Goal: Task Accomplishment & Management: Manage account settings

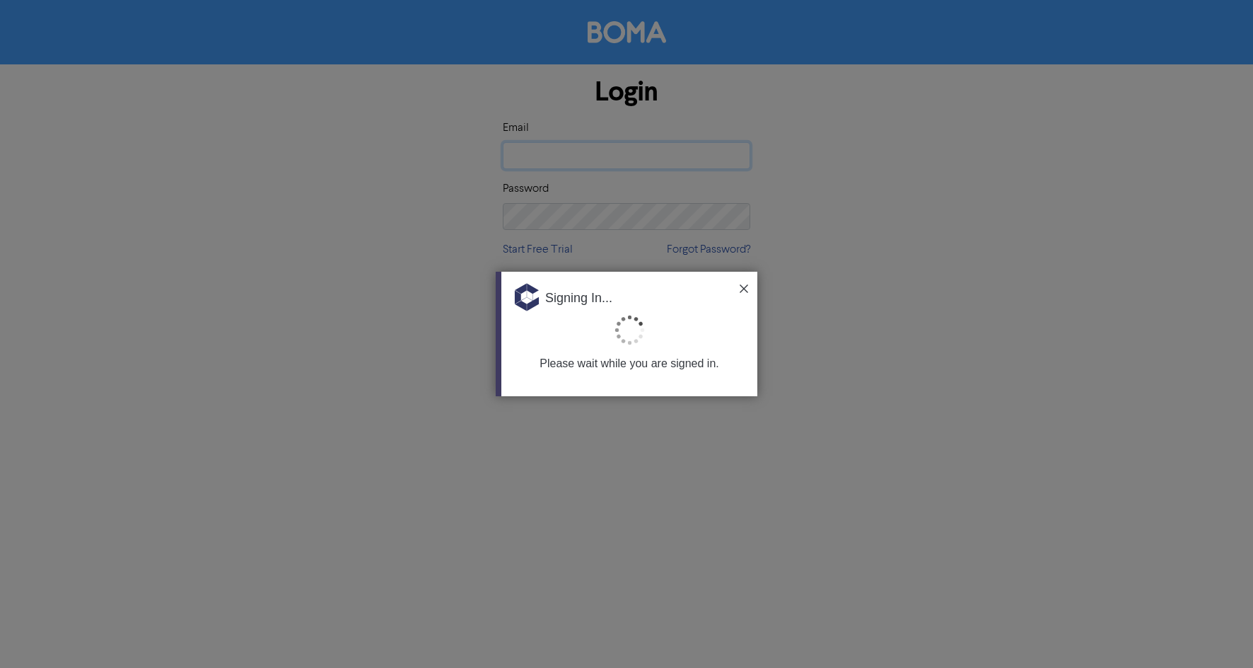
type input "[PERSON_NAME][EMAIL_ADDRESS][DOMAIN_NAME][PERSON_NAME]"
click at [743, 289] on img at bounding box center [744, 288] width 8 height 8
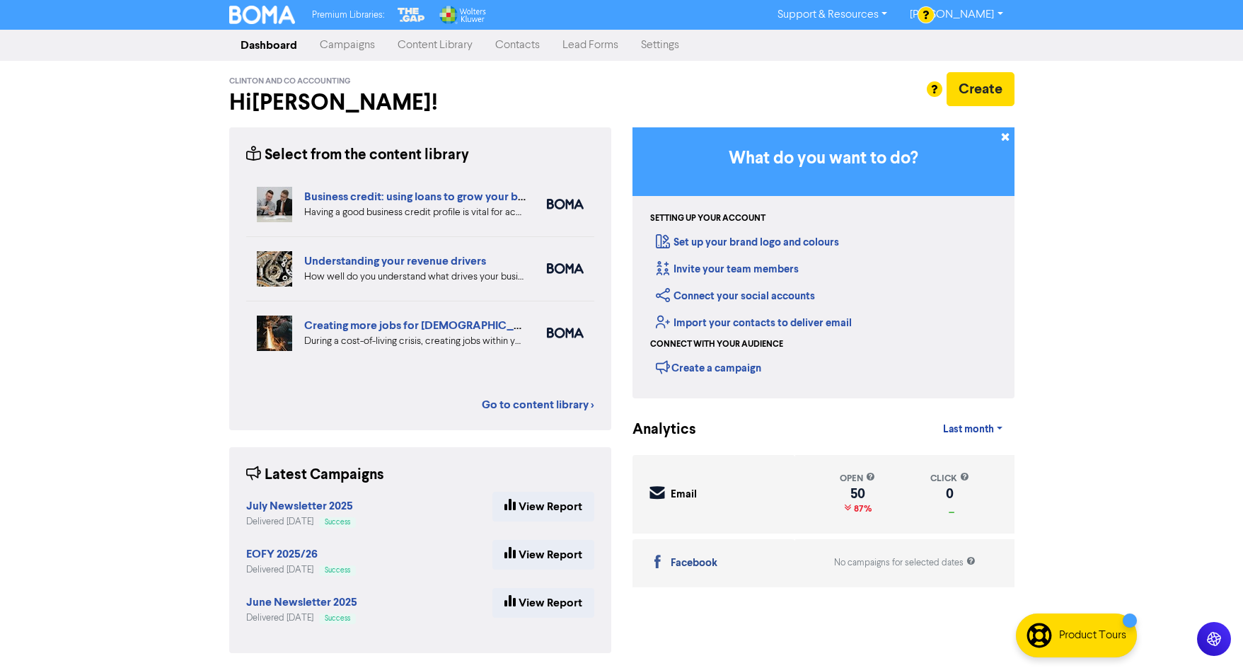
click at [345, 45] on link "Campaigns" at bounding box center [347, 45] width 78 height 28
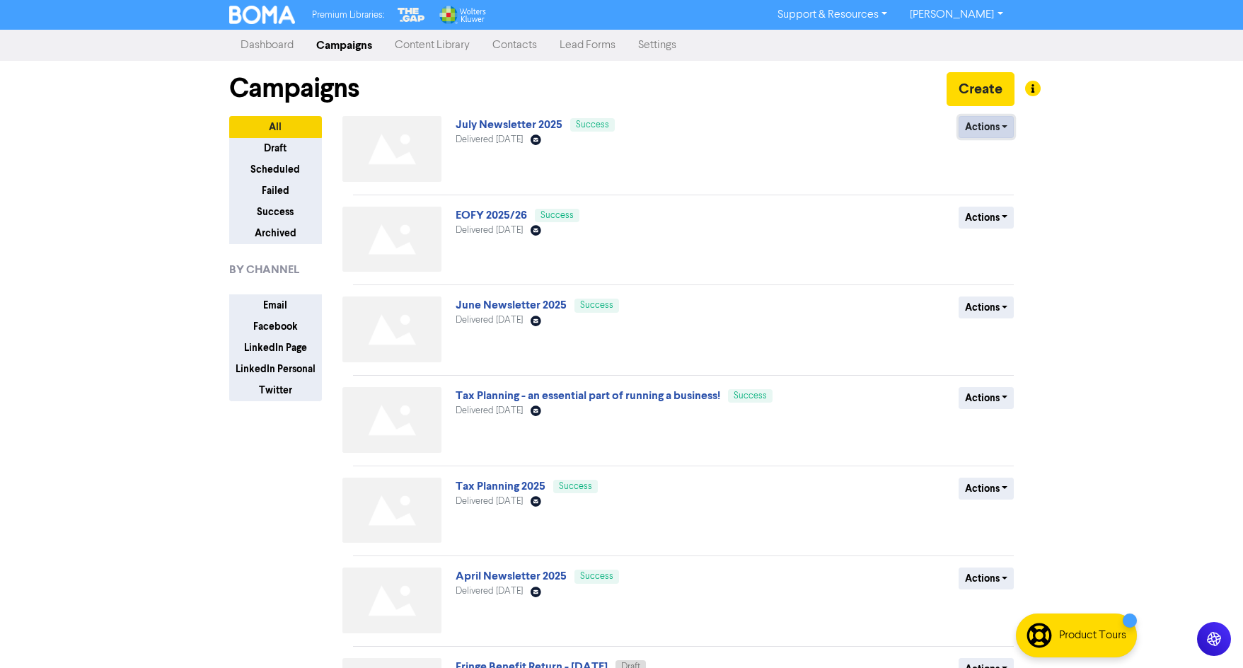
click at [1001, 124] on button "Actions" at bounding box center [986, 127] width 56 height 22
click at [993, 158] on button "Duplicate" at bounding box center [1015, 157] width 112 height 23
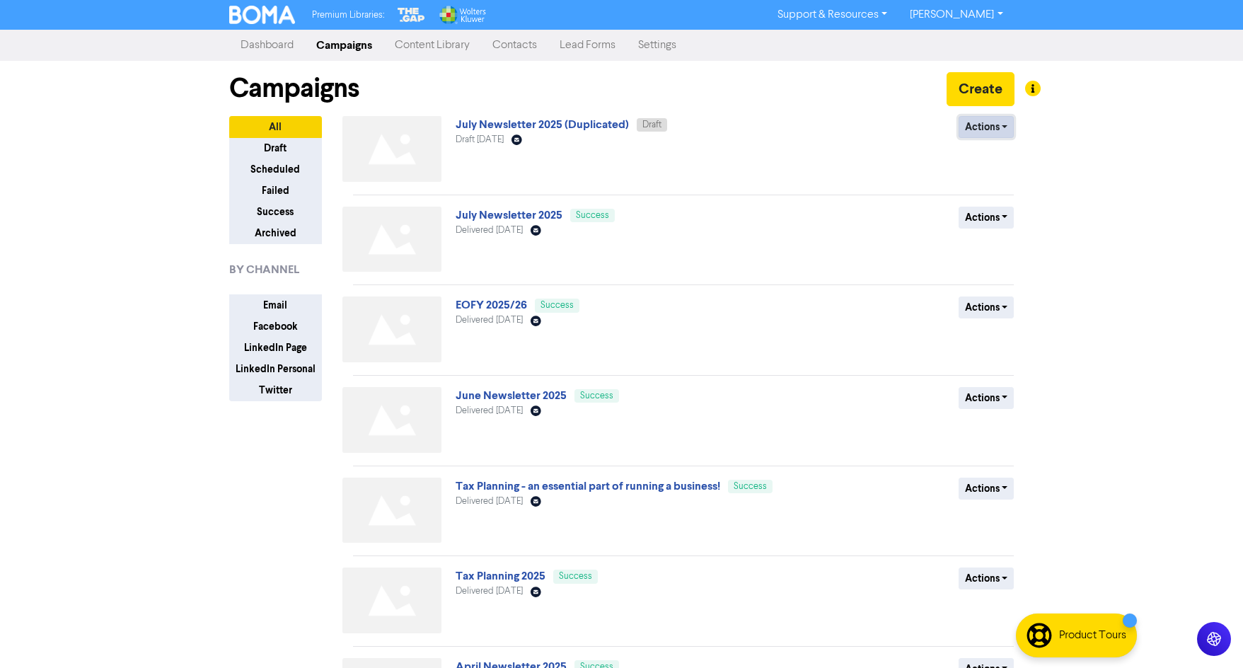
click at [999, 124] on button "Actions" at bounding box center [986, 127] width 56 height 22
click at [999, 202] on button "Rename" at bounding box center [1015, 202] width 112 height 23
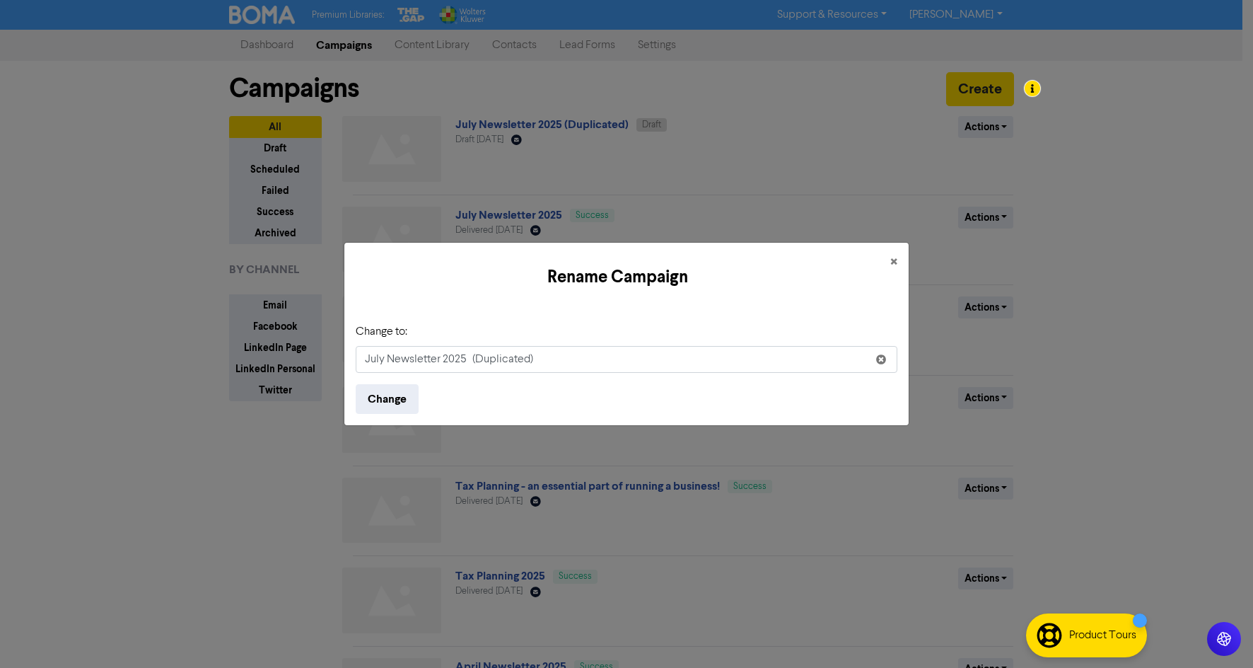
drag, startPoint x: 386, startPoint y: 359, endPoint x: 345, endPoint y: 349, distance: 42.2
click at [342, 356] on div "Rename Campaign × Change to: July Newsletter 2025 (Duplicated) Change" at bounding box center [626, 334] width 1253 height 668
click at [572, 355] on input "August Newsletter 2025 (Duplicated)" at bounding box center [627, 359] width 542 height 27
type input "August Newsletter 2025"
click at [893, 257] on span "×" at bounding box center [893, 262] width 7 height 21
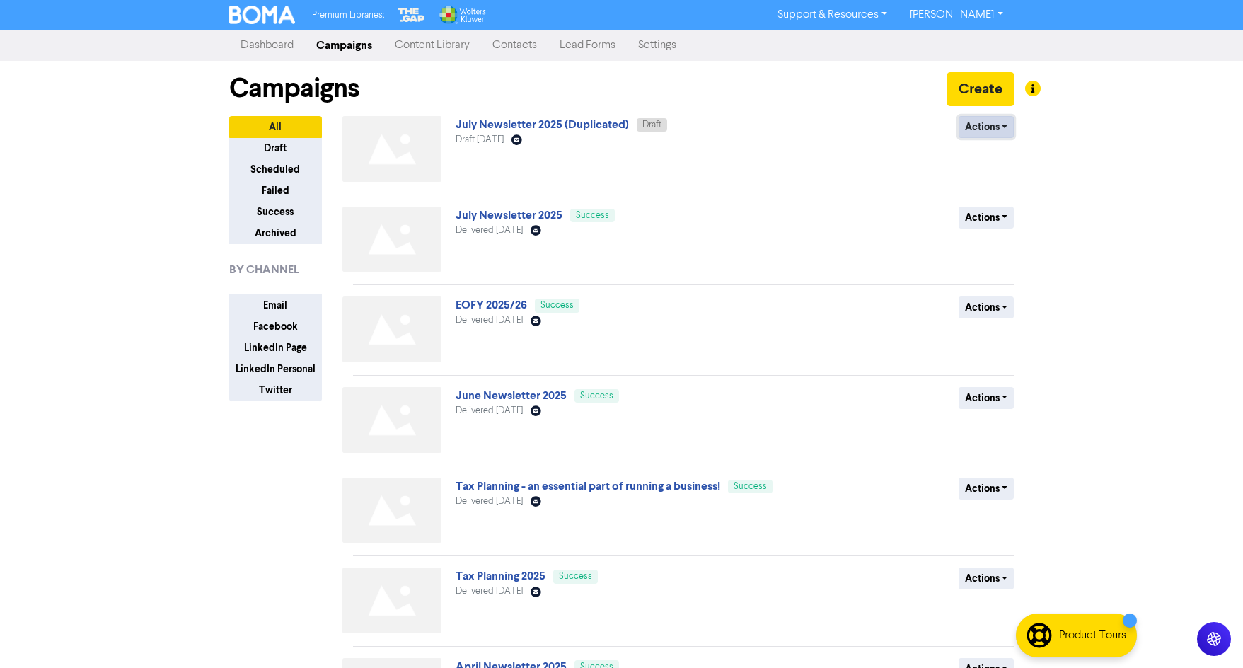
click at [994, 125] on button "Actions" at bounding box center [986, 127] width 56 height 22
click at [991, 200] on button "Rename" at bounding box center [1015, 202] width 112 height 23
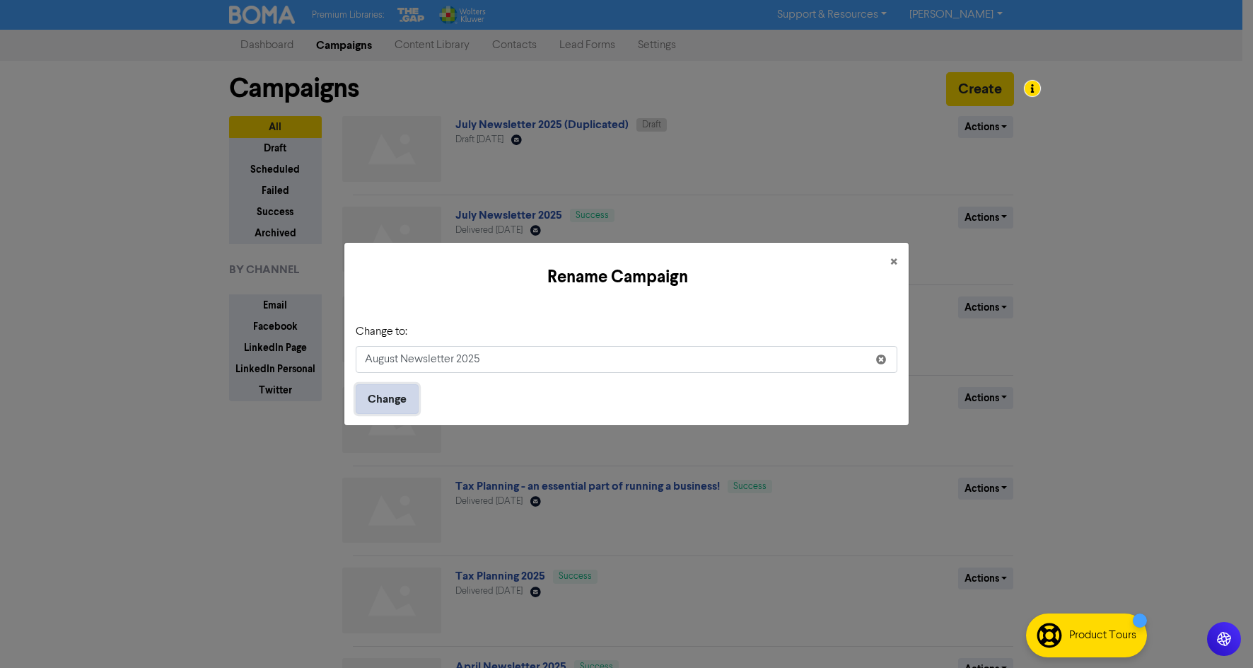
click at [380, 402] on button "Change" at bounding box center [387, 399] width 63 height 30
